Goal: Task Accomplishment & Management: Manage account settings

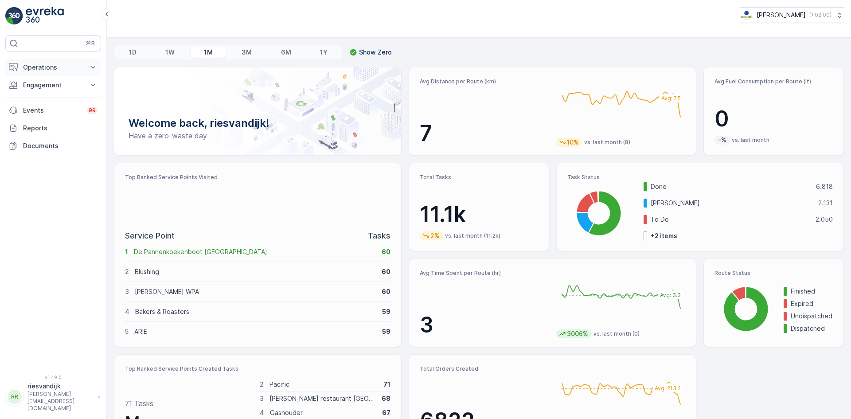
click at [58, 64] on p "Operations" at bounding box center [53, 67] width 60 height 9
click at [53, 109] on p "Routes & Tasks" at bounding box center [46, 107] width 46 height 9
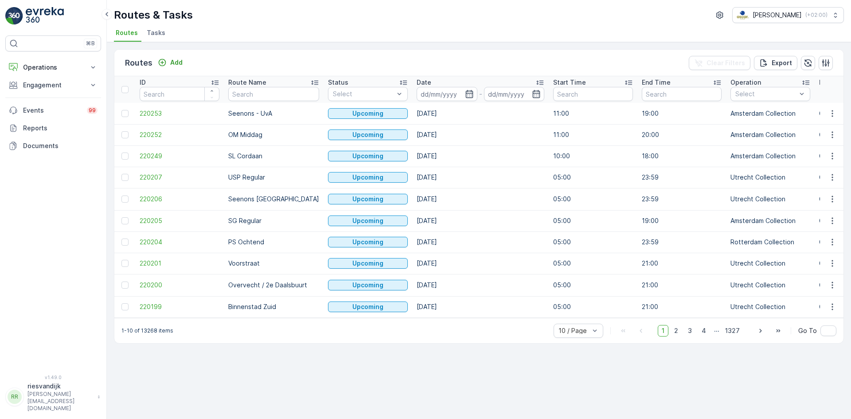
click at [153, 34] on span "Tasks" at bounding box center [156, 32] width 19 height 9
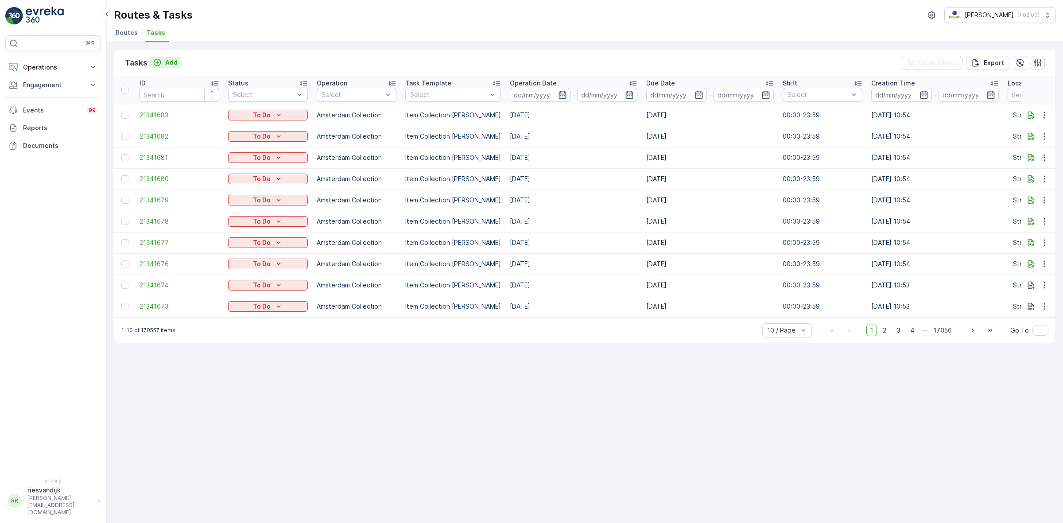
click at [160, 58] on icon "Add" at bounding box center [157, 62] width 9 height 9
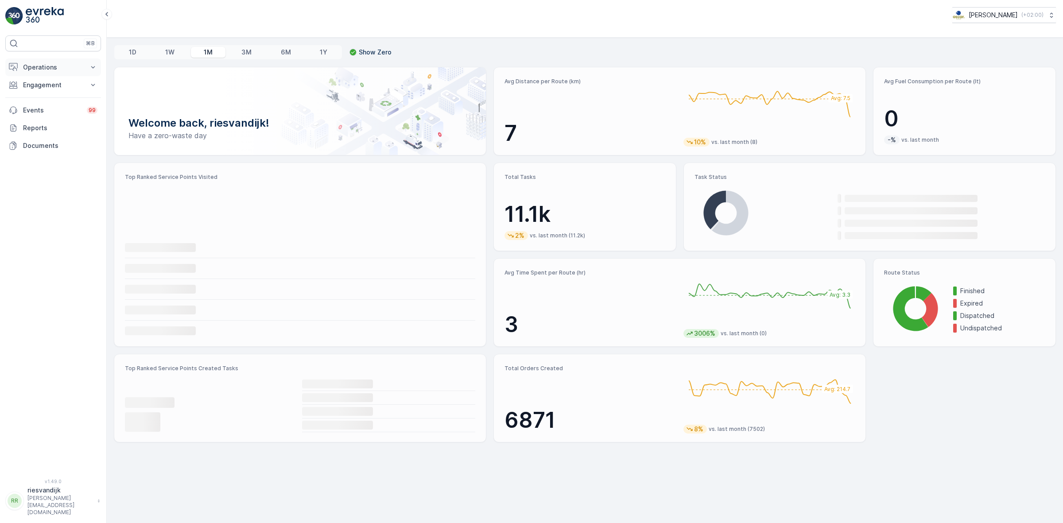
click at [61, 66] on p "Operations" at bounding box center [53, 67] width 60 height 9
click at [47, 105] on p "Routes & Tasks" at bounding box center [46, 107] width 46 height 9
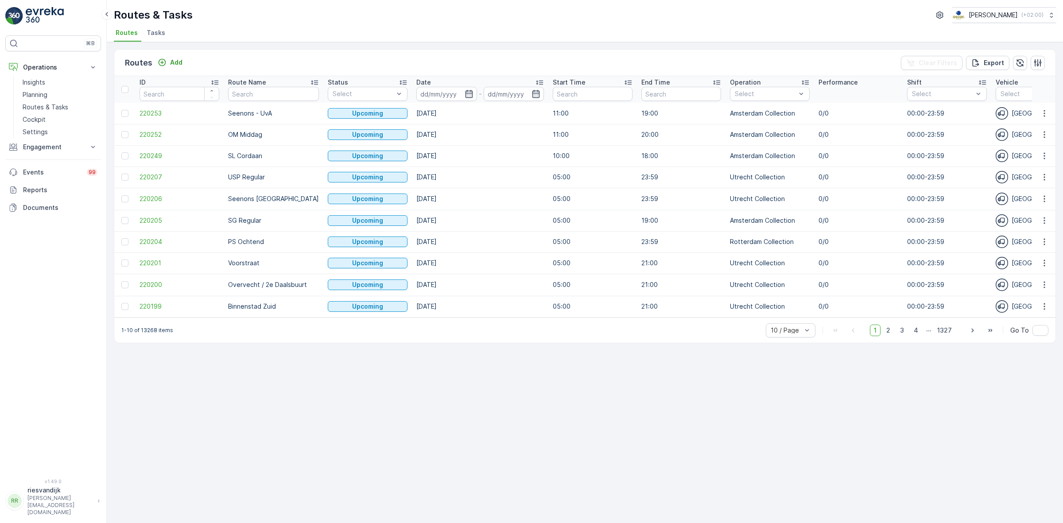
click at [247, 105] on td "Seenons - UvA" at bounding box center [274, 113] width 100 height 21
click at [248, 94] on input "text" at bounding box center [273, 94] width 91 height 14
type input "SLSH"
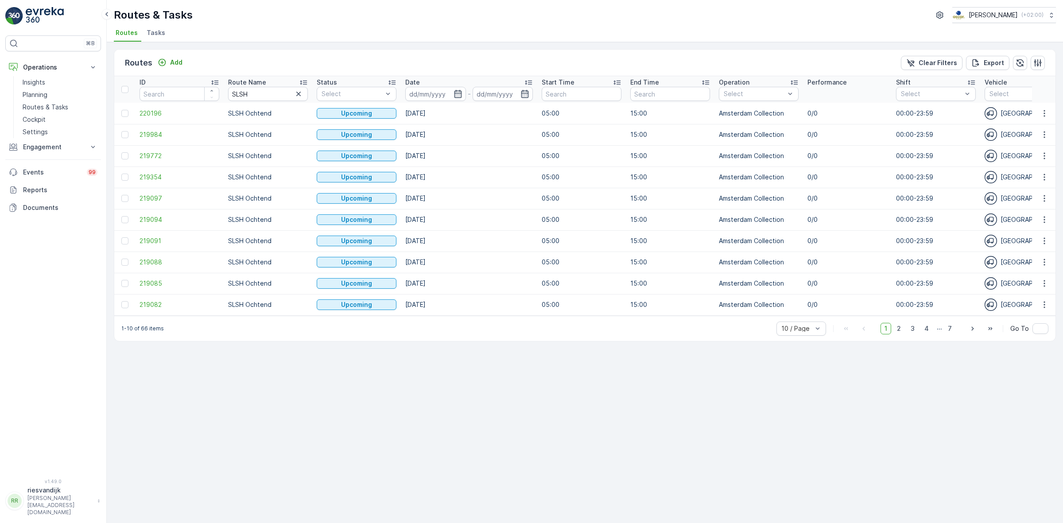
click at [810, 340] on div "1-10 of 66 items 10 / Page 1 2 3 4 ... 7 Go To" at bounding box center [585, 328] width 942 height 25
click at [810, 332] on div at bounding box center [797, 328] width 33 height 7
click at [451, 94] on input at bounding box center [435, 94] width 61 height 14
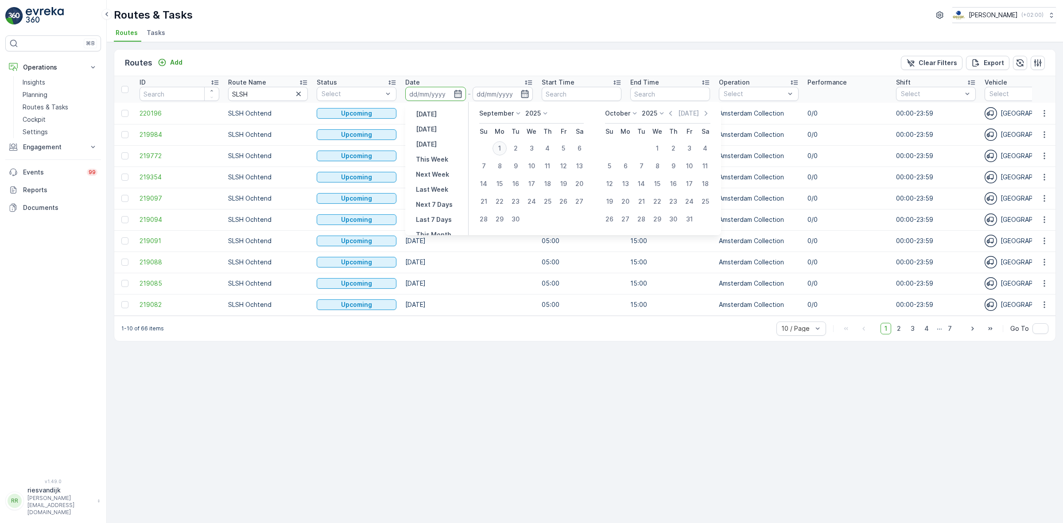
click at [505, 145] on div "1" at bounding box center [500, 148] width 14 height 14
type input "01.09.2025"
click at [505, 145] on div "1" at bounding box center [500, 148] width 14 height 14
type input "01.09.2025"
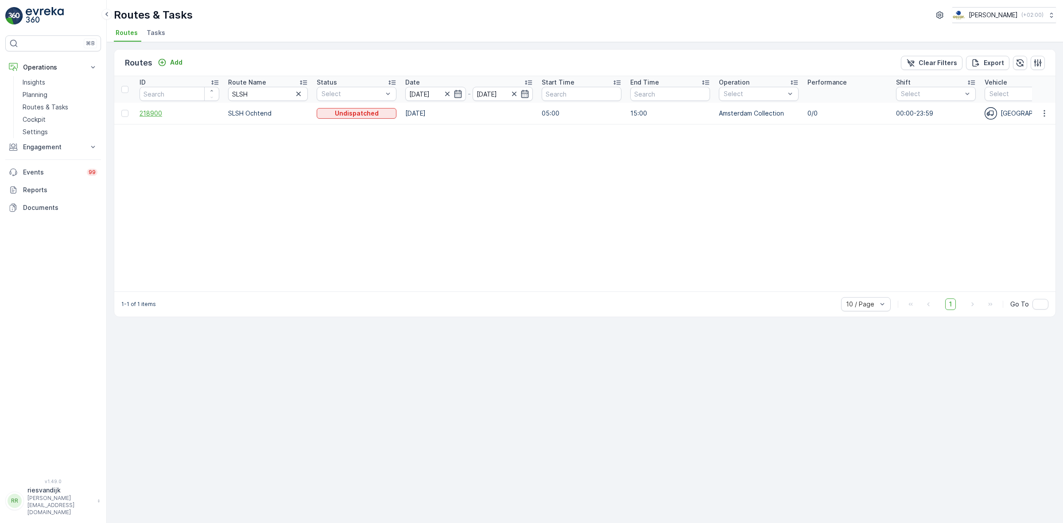
click at [158, 112] on span "218900" at bounding box center [180, 113] width 80 height 9
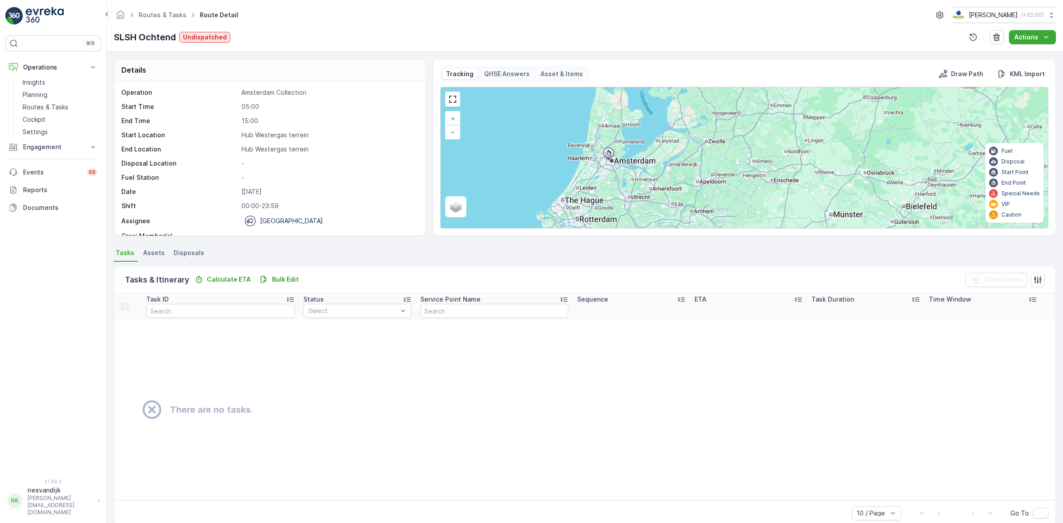
scroll to position [14, 0]
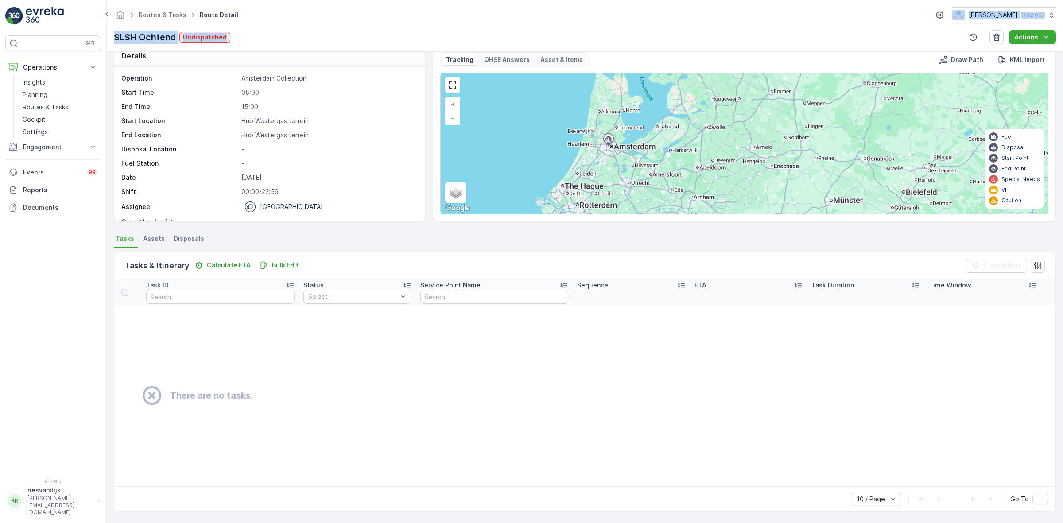
click at [309, 23] on div "Routes & Tasks Route Detail Oscar Circulair ( +02:00 ) SLSH Ochtend Undispatche…" at bounding box center [585, 26] width 957 height 52
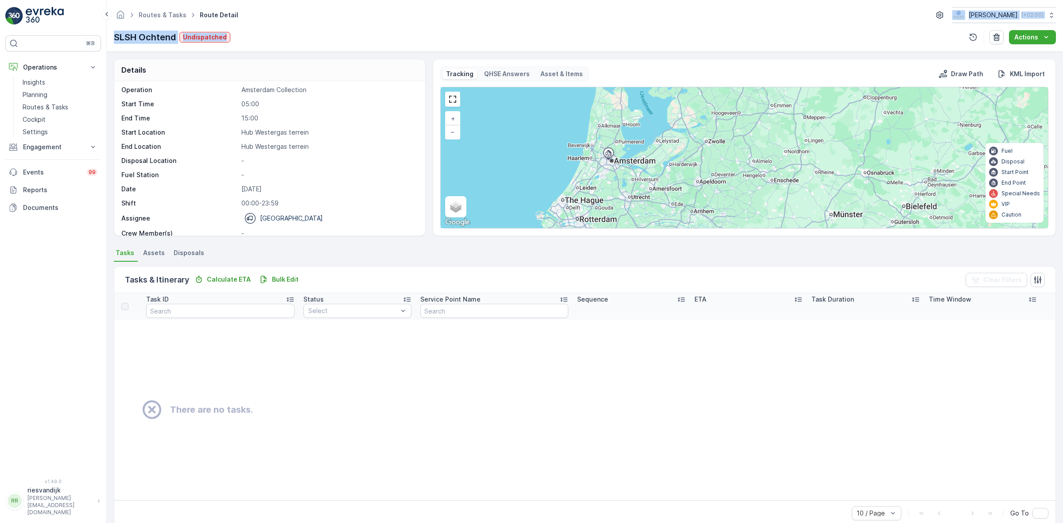
scroll to position [0, 0]
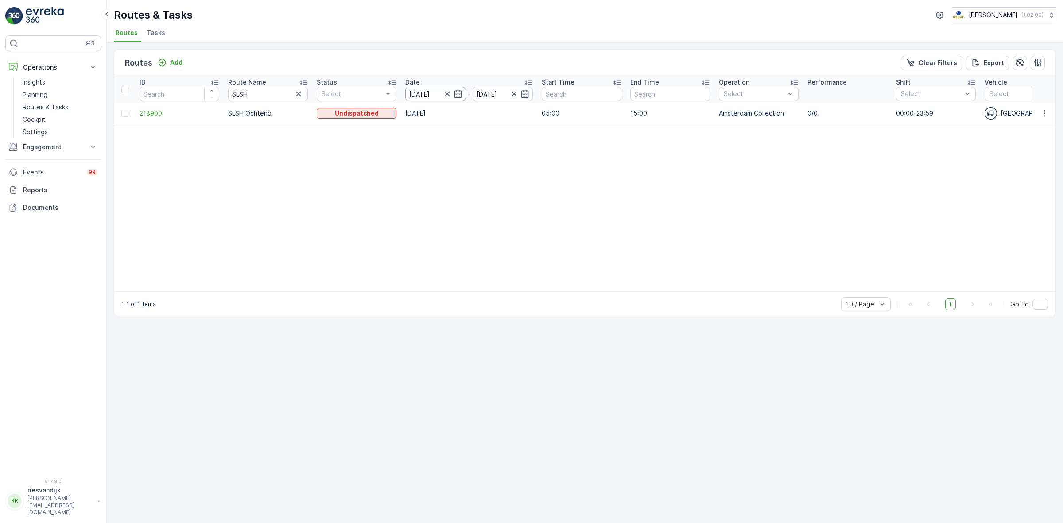
click at [414, 96] on input "01.09.2025" at bounding box center [435, 94] width 61 height 14
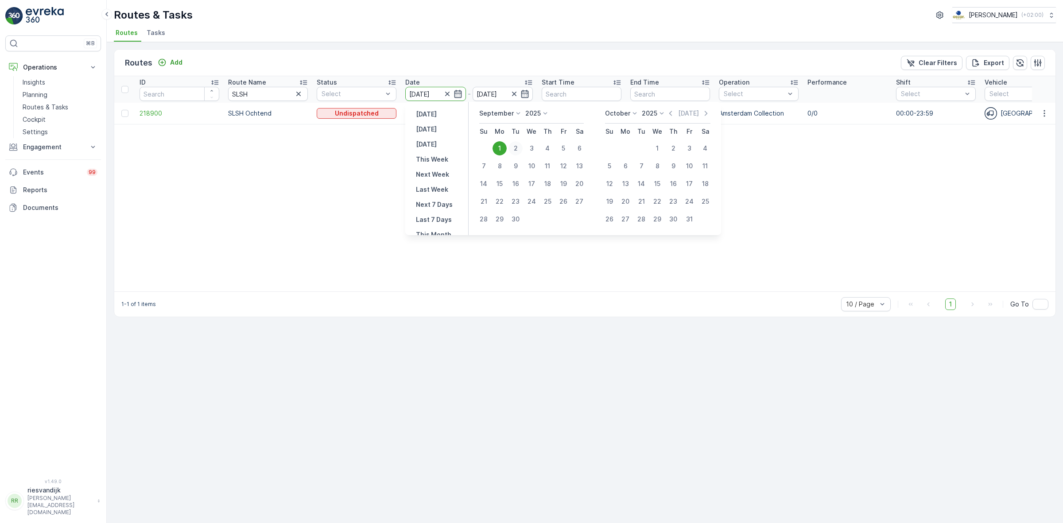
click at [516, 145] on div "2" at bounding box center [516, 148] width 14 height 14
type input "[DATE]"
click at [516, 145] on div "2" at bounding box center [516, 148] width 14 height 14
type input "[DATE]"
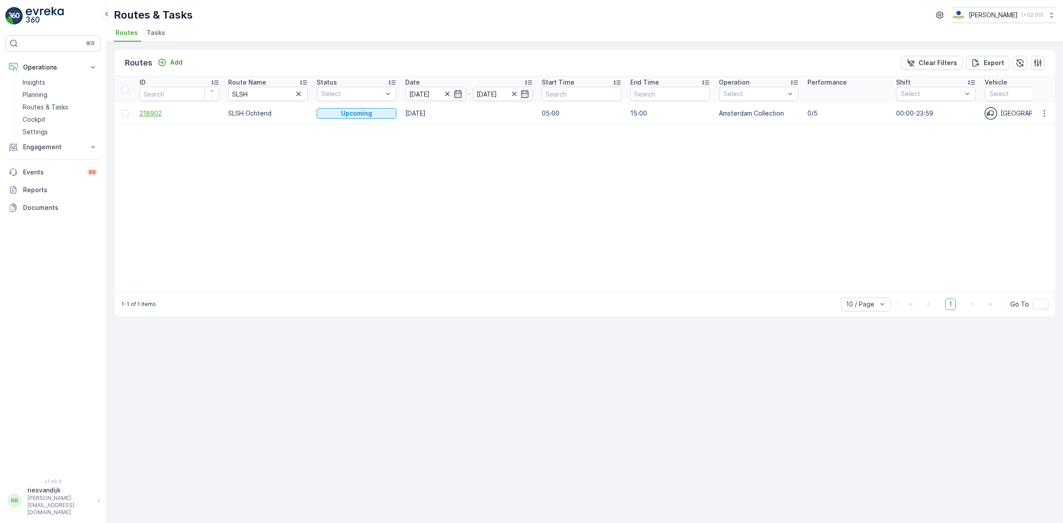
click at [144, 117] on span "218902" at bounding box center [180, 113] width 80 height 9
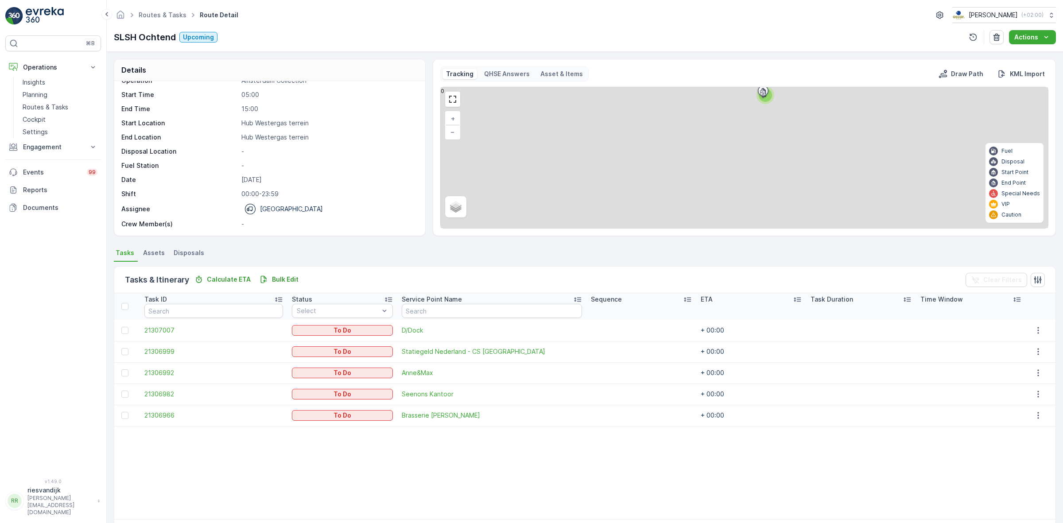
scroll to position [33, 0]
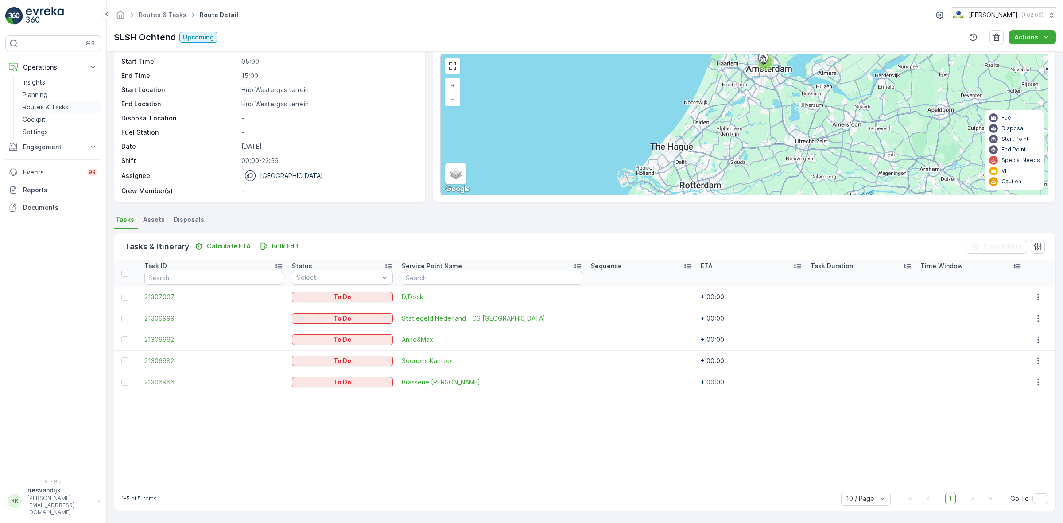
click at [58, 106] on p "Routes & Tasks" at bounding box center [46, 107] width 46 height 9
